Goal: Task Accomplishment & Management: Manage account settings

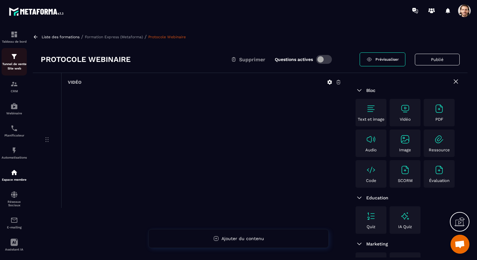
click at [18, 64] on p "Tunnel de vente Site web" at bounding box center [14, 66] width 25 height 9
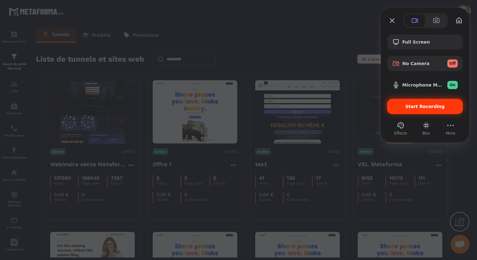
click at [416, 108] on span "Start Recording" at bounding box center [424, 106] width 39 height 5
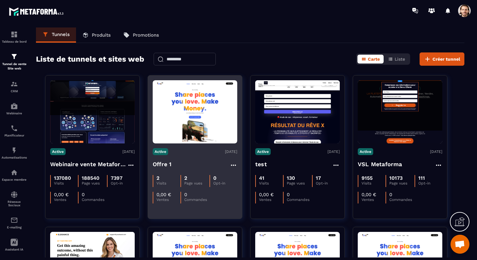
click at [164, 161] on h4 "Offre 1" at bounding box center [162, 164] width 19 height 9
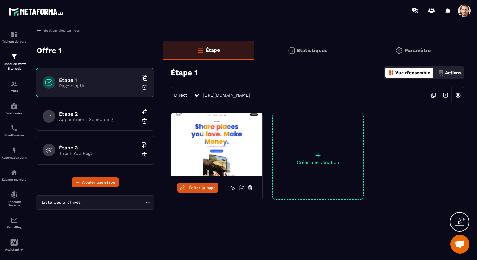
click at [419, 48] on p "Paramètre" at bounding box center [417, 50] width 26 height 6
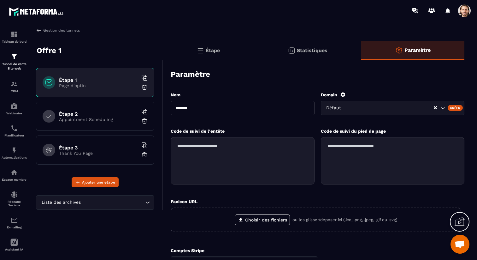
click at [344, 95] on icon at bounding box center [342, 94] width 5 height 5
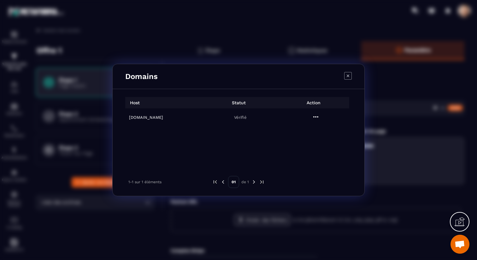
click at [347, 78] on icon "Modal window" at bounding box center [348, 76] width 8 height 8
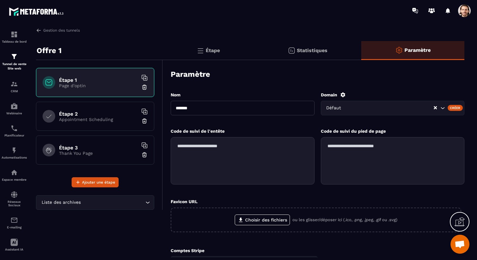
click at [452, 107] on div "Créer" at bounding box center [455, 108] width 15 height 6
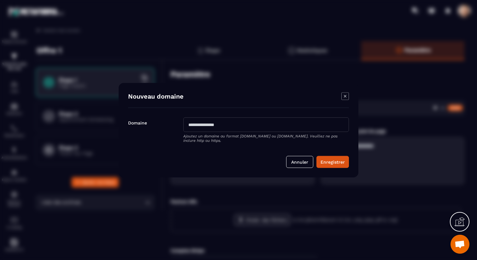
click at [256, 125] on input "Modal window" at bounding box center [266, 124] width 166 height 15
click at [345, 94] on icon "Modal window" at bounding box center [345, 96] width 8 height 8
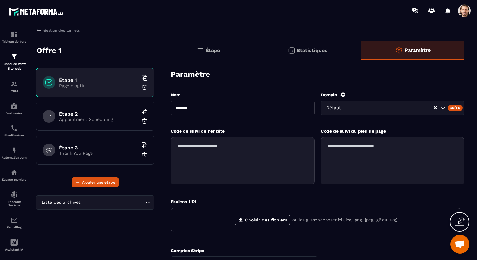
click at [343, 94] on icon at bounding box center [343, 95] width 6 height 6
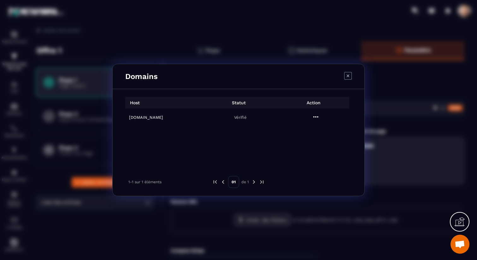
click at [317, 117] on icon "Modal window" at bounding box center [315, 116] width 5 height 1
click at [317, 131] on span "Settings" at bounding box center [317, 132] width 16 height 6
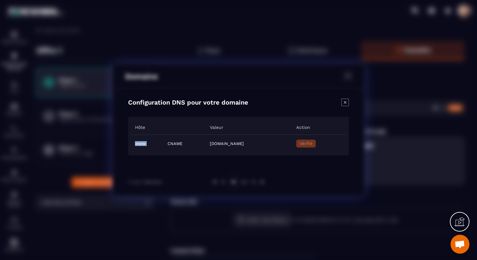
drag, startPoint x: 149, startPoint y: 145, endPoint x: 135, endPoint y: 144, distance: 13.9
click at [135, 144] on tr "www CNAME [DOMAIN_NAME] Vérifié" at bounding box center [238, 143] width 214 height 18
drag, startPoint x: 183, startPoint y: 143, endPoint x: 297, endPoint y: 146, distance: 114.2
click at [292, 146] on td "[DOMAIN_NAME]" at bounding box center [249, 143] width 86 height 18
click at [346, 103] on icon "Close modal" at bounding box center [345, 102] width 8 height 8
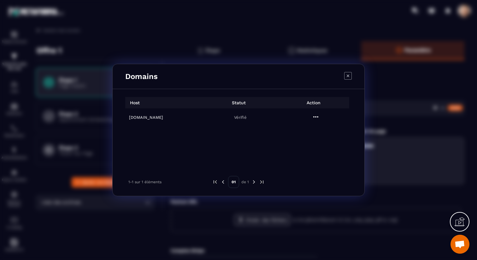
click at [349, 77] on icon "Modal window" at bounding box center [348, 76] width 8 height 8
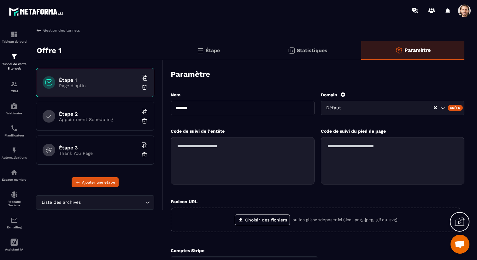
click at [220, 49] on p "Étape" at bounding box center [213, 50] width 14 height 6
